Goal: Information Seeking & Learning: Learn about a topic

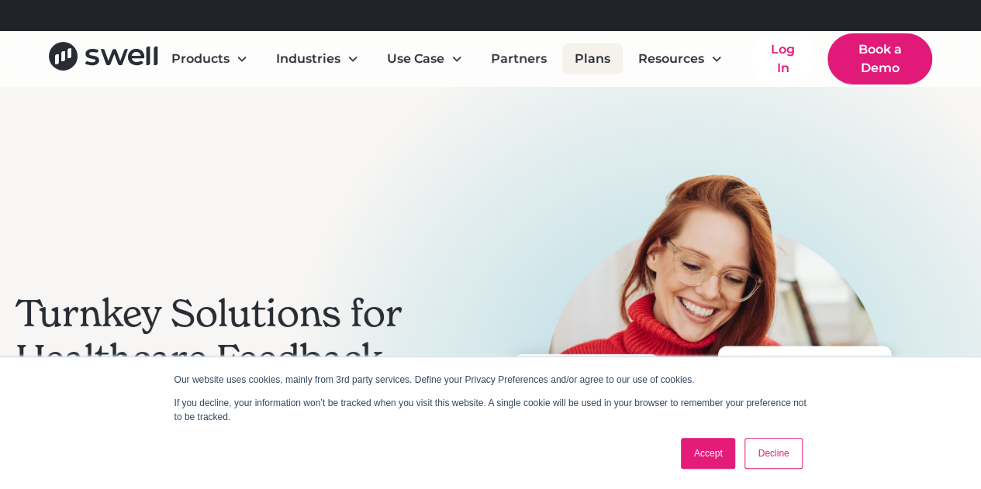
click at [592, 60] on link "Plans" at bounding box center [592, 58] width 61 height 31
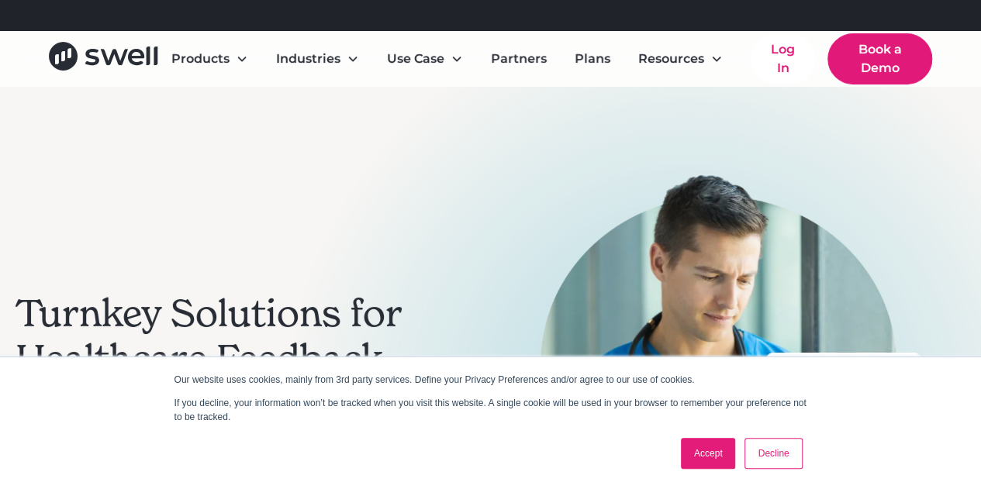
click at [684, 455] on link "Accept" at bounding box center [708, 453] width 55 height 31
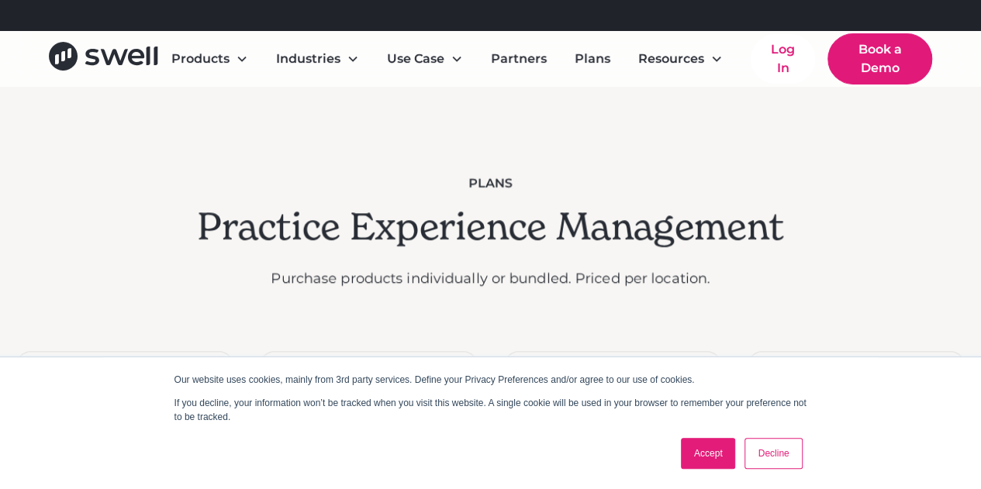
click at [715, 455] on link "Accept" at bounding box center [708, 453] width 55 height 31
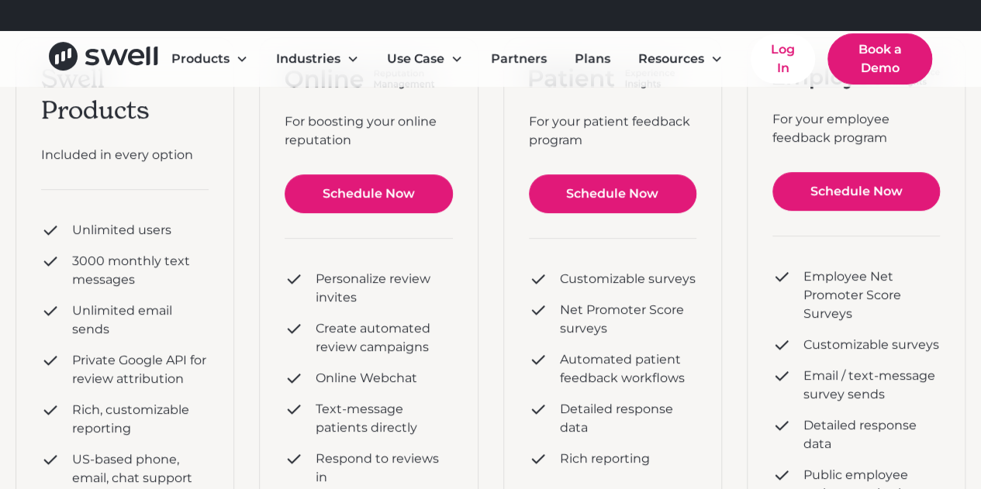
scroll to position [155, 0]
